Goal: Information Seeking & Learning: Learn about a topic

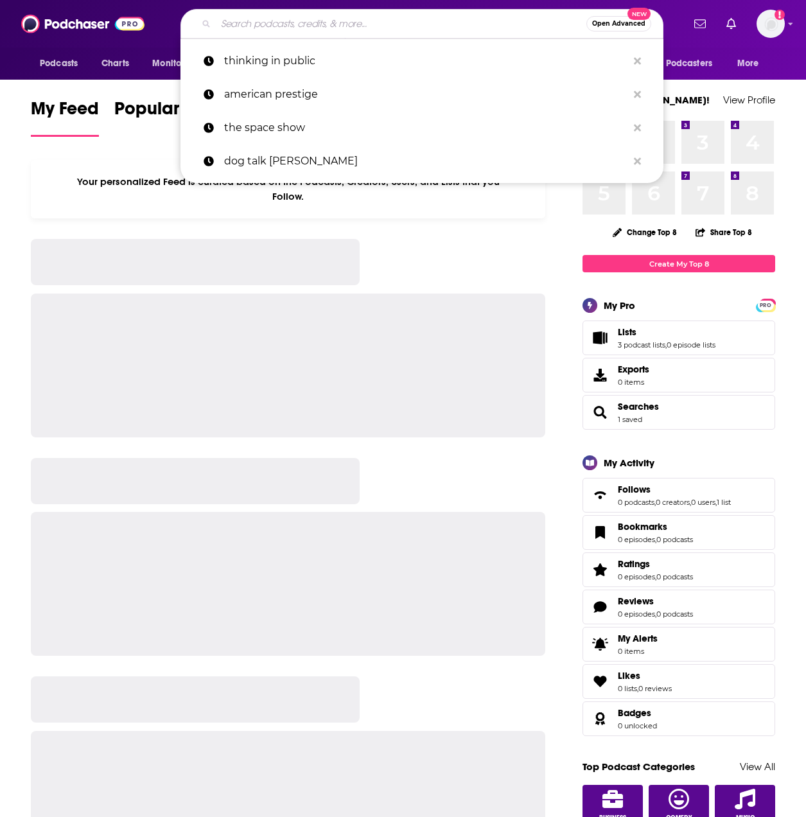
click at [421, 26] on input "Search podcasts, credits, & more..." at bounding box center [401, 23] width 371 height 21
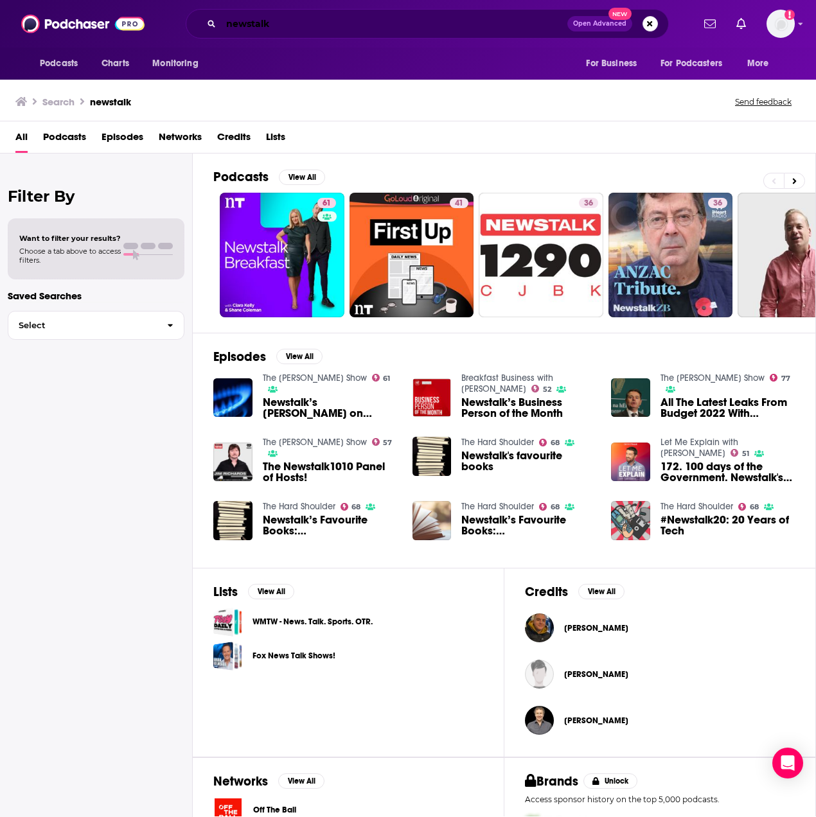
click at [325, 22] on input "newstalk" at bounding box center [394, 23] width 346 height 21
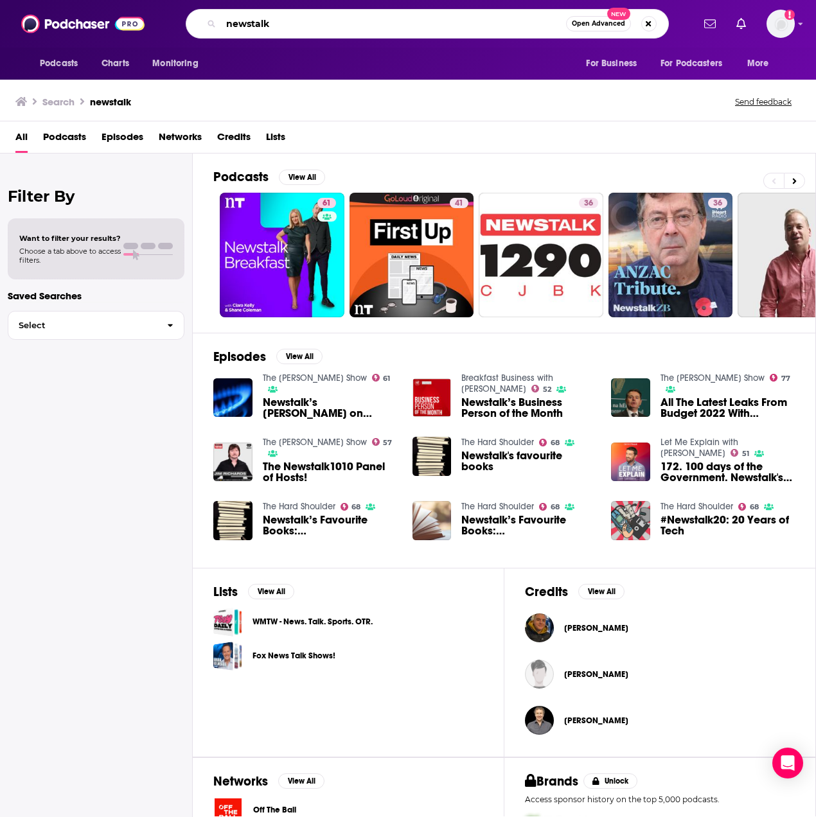
click at [325, 22] on input "newstalk" at bounding box center [393, 23] width 345 height 21
type input "[PERSON_NAME]"
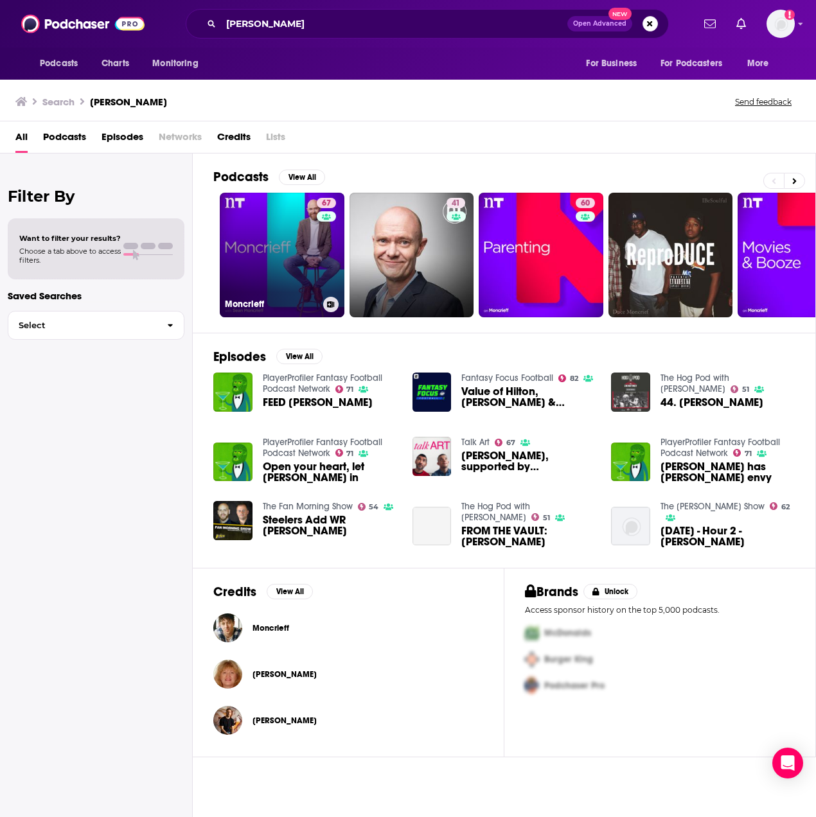
click at [288, 238] on link "67 Moncrieff" at bounding box center [282, 255] width 125 height 125
